Goal: Information Seeking & Learning: Learn about a topic

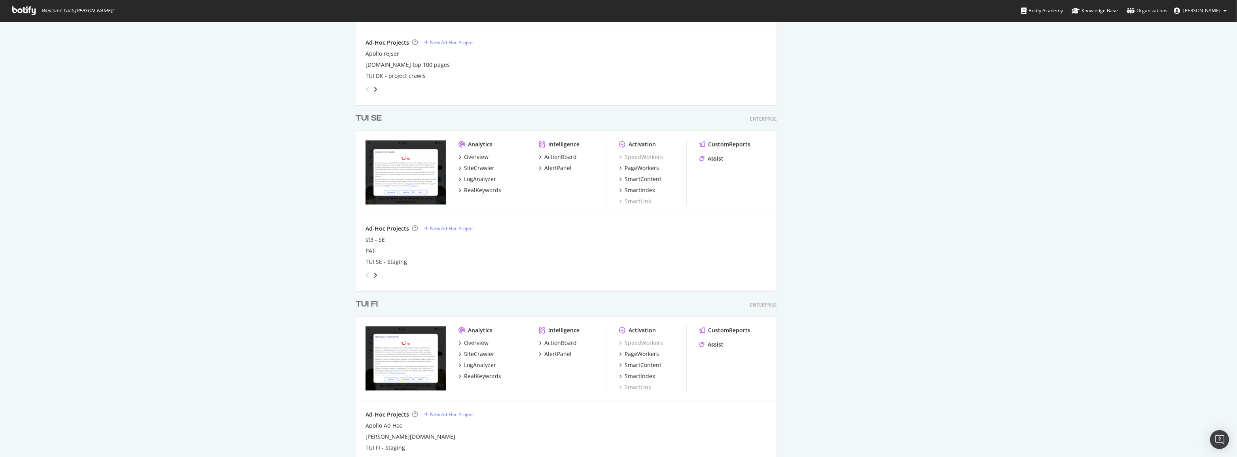
scroll to position [1007, 0]
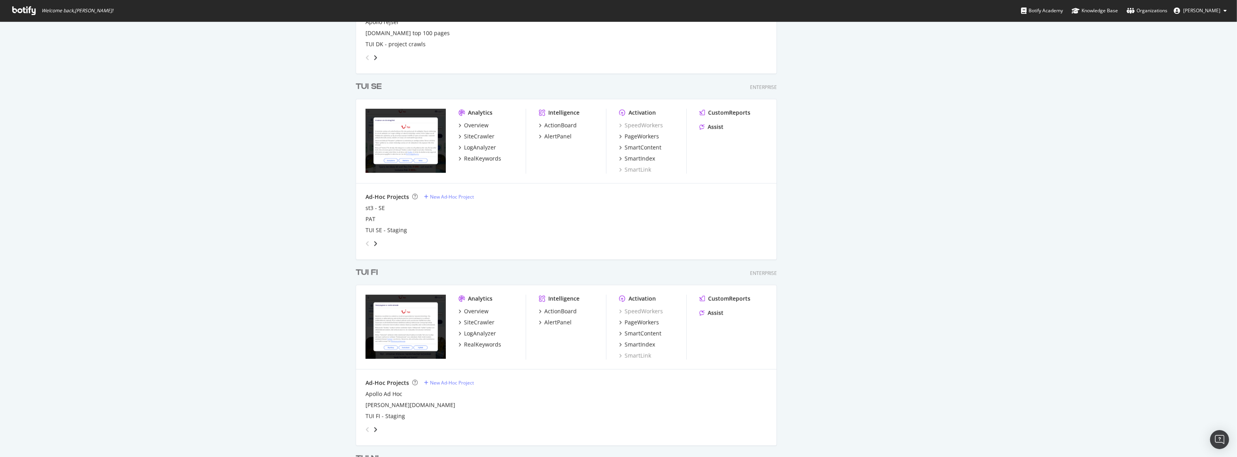
click at [372, 274] on div "TUI FI" at bounding box center [367, 272] width 22 height 11
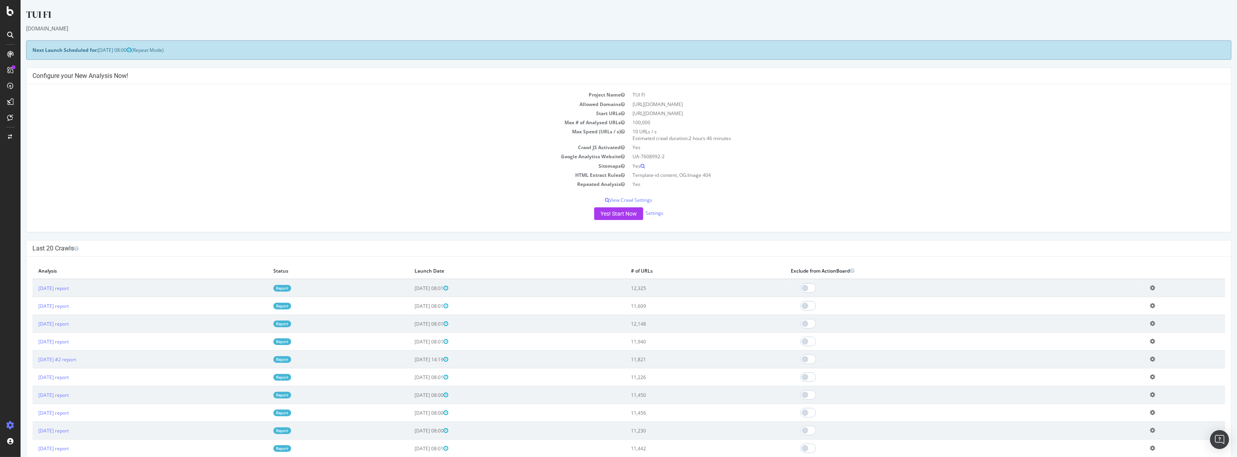
click at [291, 287] on link "Report" at bounding box center [282, 288] width 18 height 7
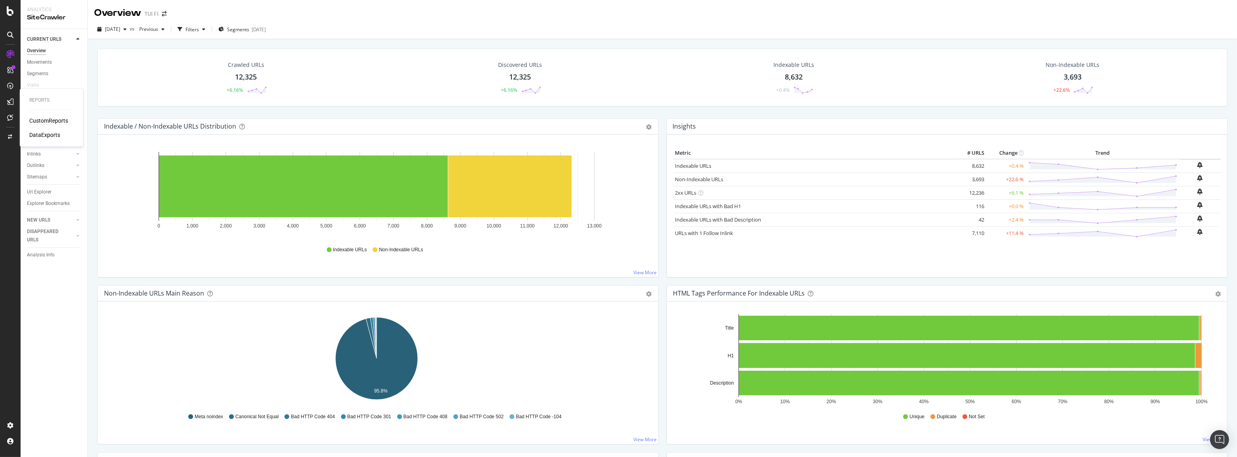
click at [36, 120] on div "CustomReports" at bounding box center [48, 121] width 39 height 8
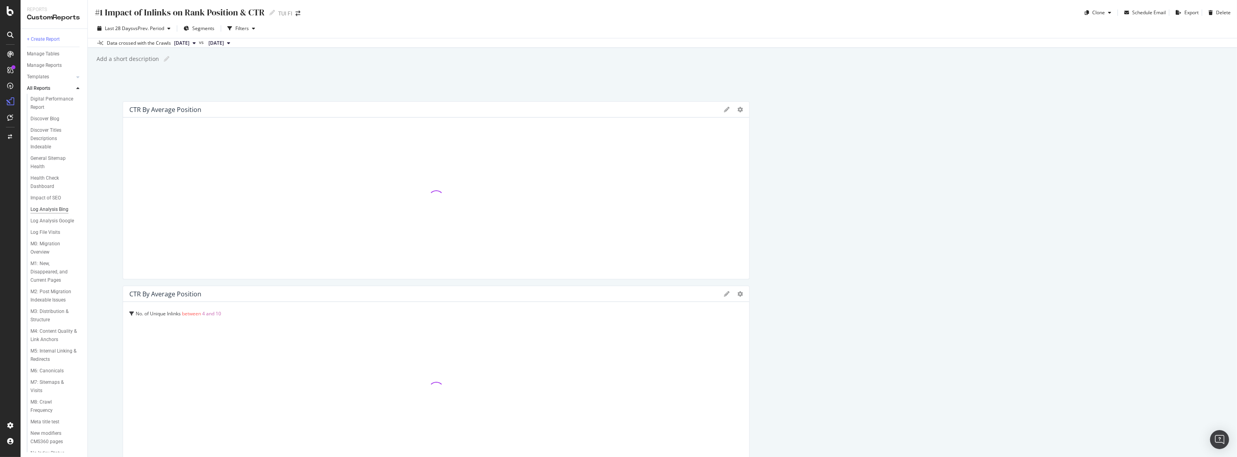
scroll to position [360, 0]
click at [41, 436] on div "Weather page migration" at bounding box center [52, 442] width 45 height 17
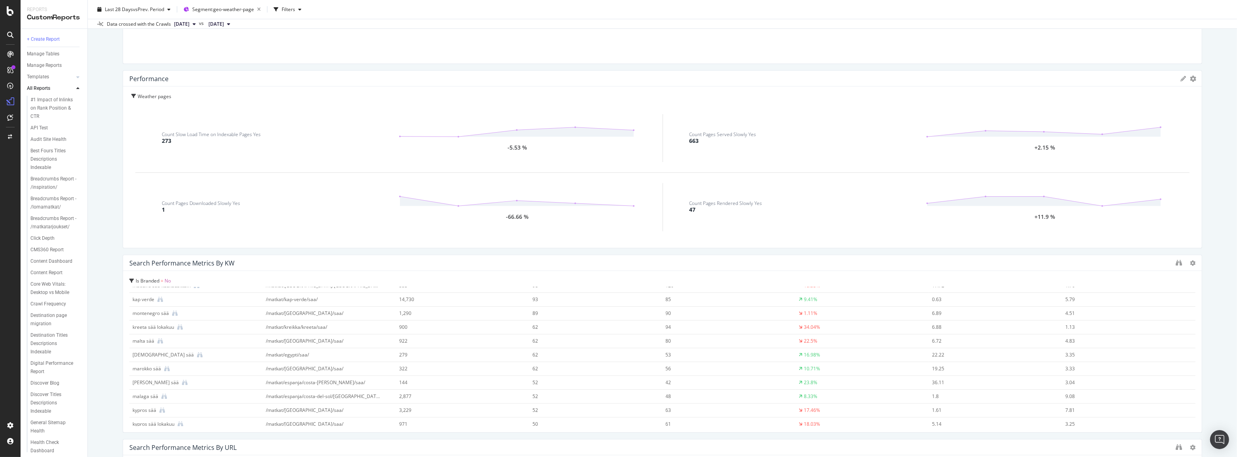
scroll to position [36, 0]
